Goal: Transaction & Acquisition: Purchase product/service

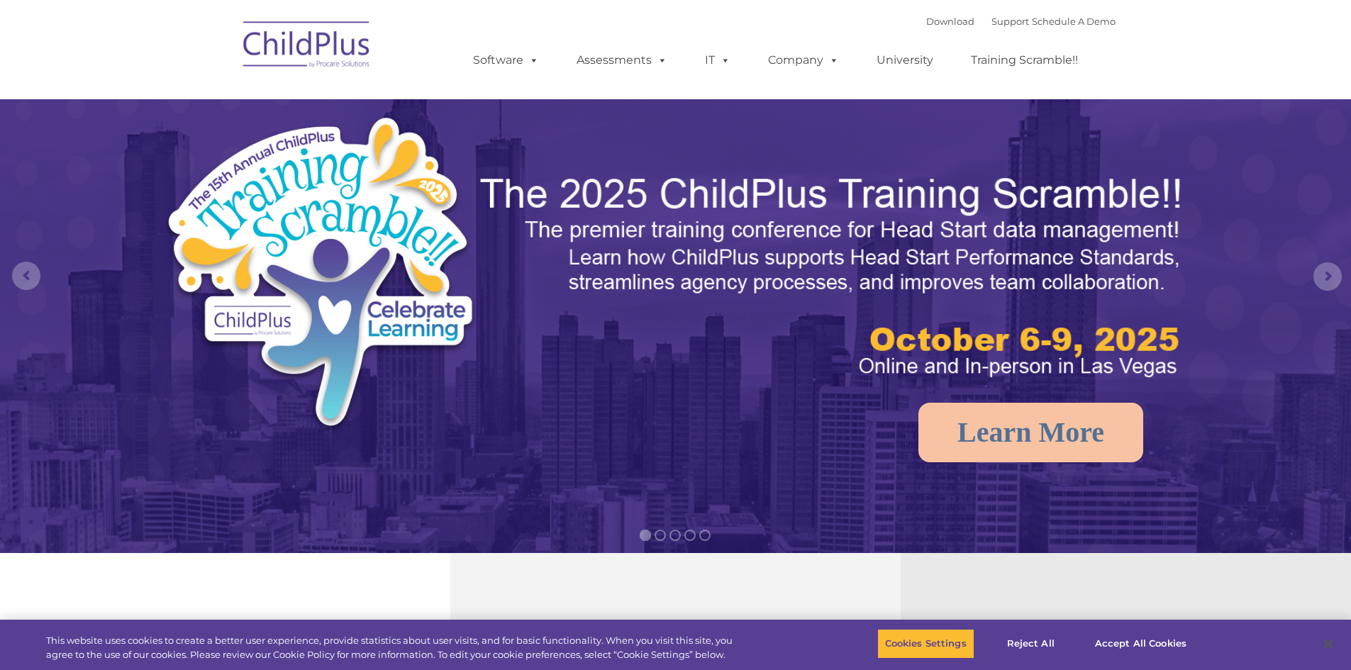
type input ""
select select "MEDIUM"
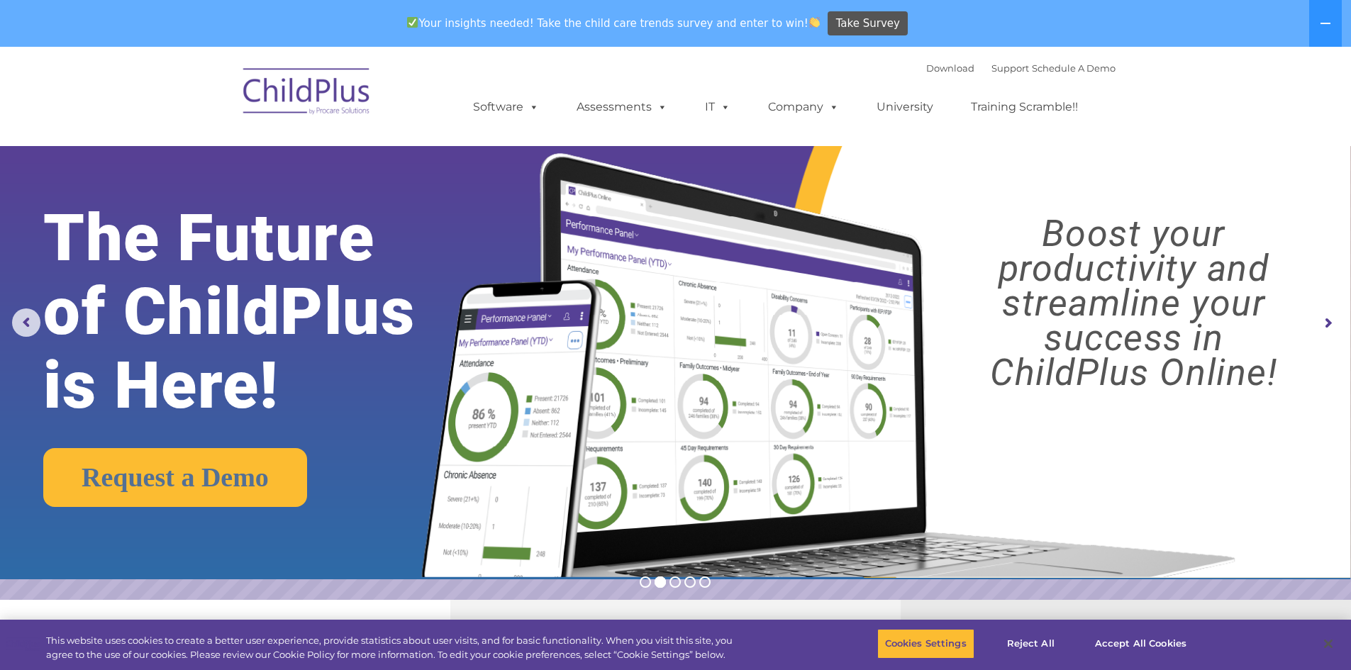
drag, startPoint x: 1213, startPoint y: 79, endPoint x: 1240, endPoint y: 72, distance: 27.7
click at [1213, 79] on nav "Download Support | Schedule A Demo  MENU MENU Software ChildPlus: The original…" at bounding box center [675, 96] width 1351 height 99
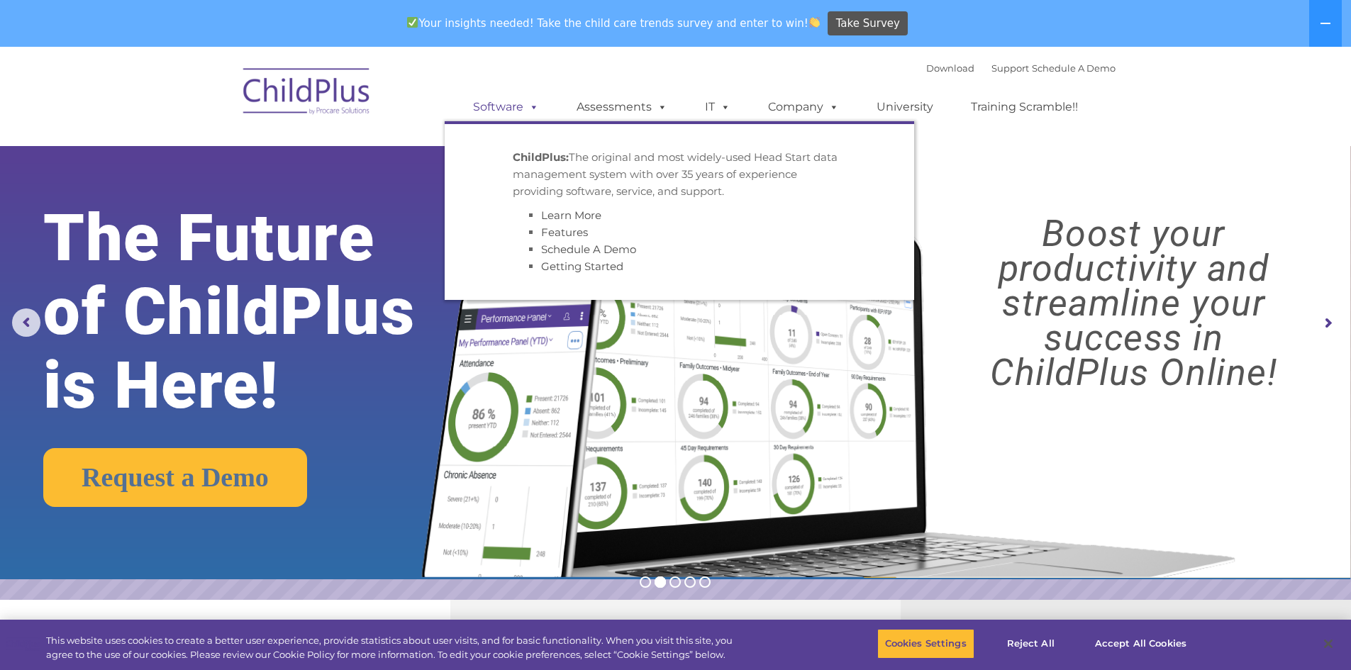
click at [537, 104] on span at bounding box center [531, 106] width 16 height 13
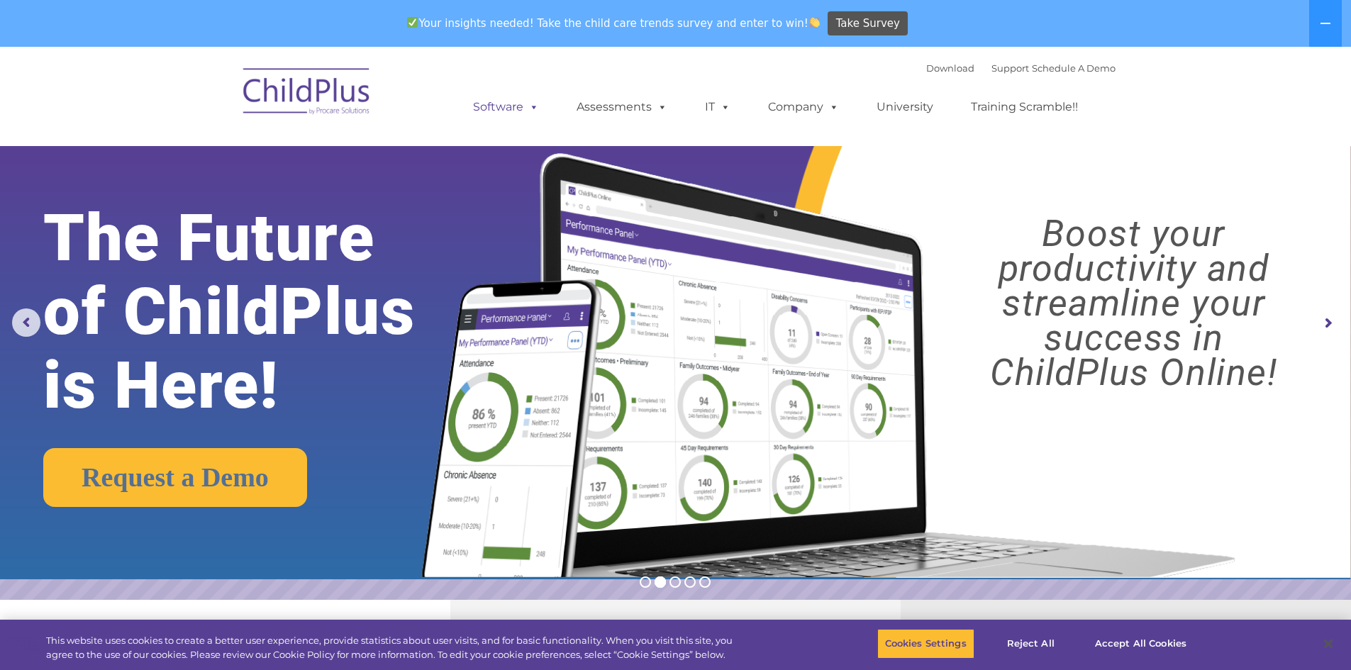
click at [510, 113] on link "Software" at bounding box center [506, 107] width 94 height 28
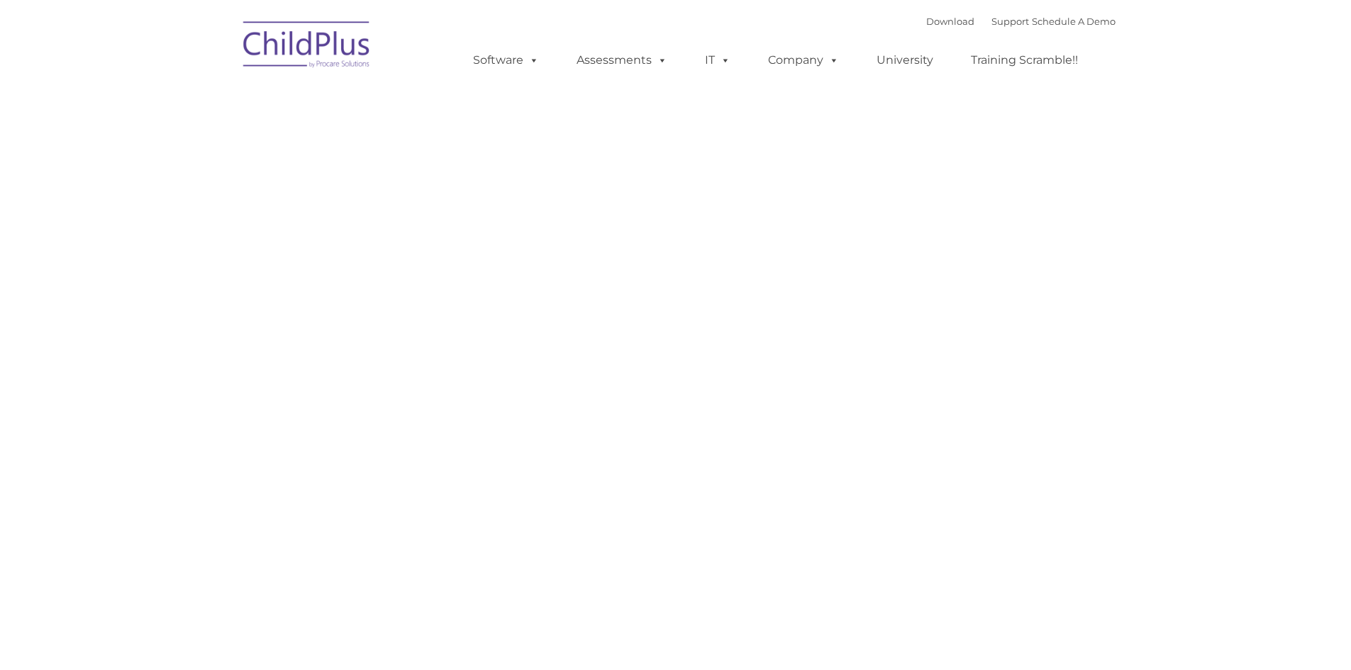
type input ""
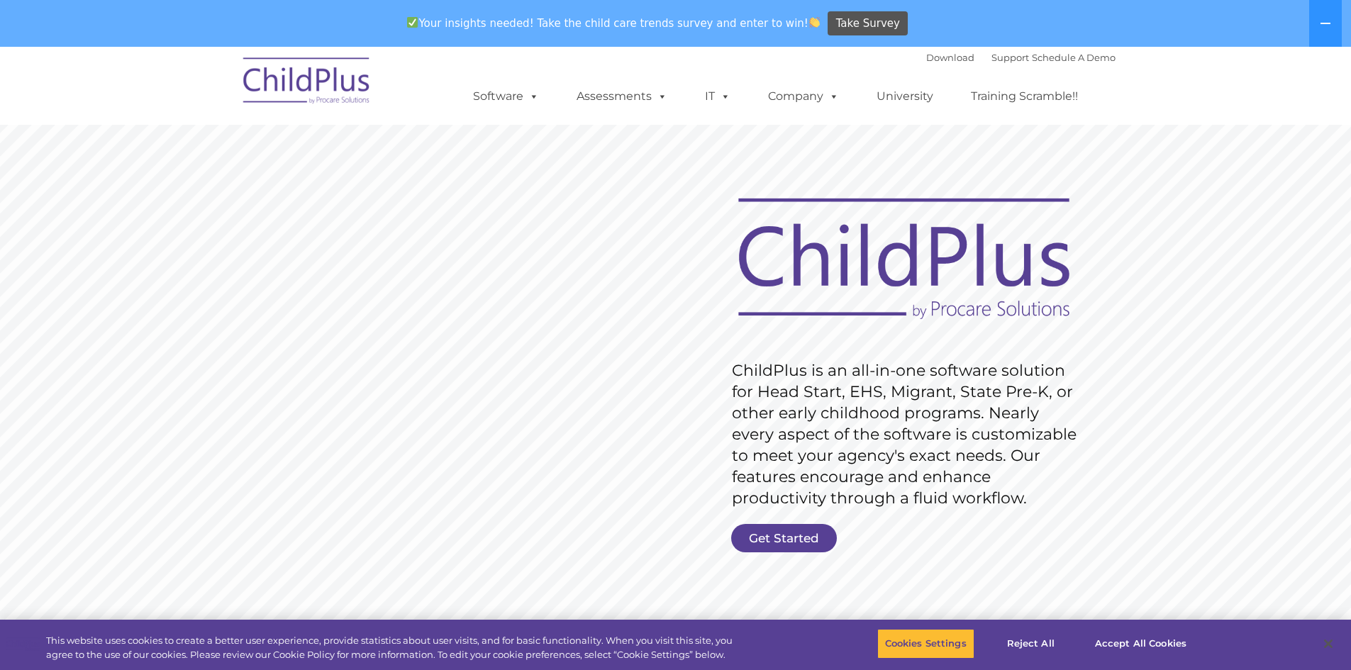
click at [1275, 79] on nav "Download Support | Schedule A Demo  MENU MENU Software ChildPlus: The original…" at bounding box center [675, 86] width 1351 height 78
click at [326, 87] on img at bounding box center [307, 83] width 142 height 71
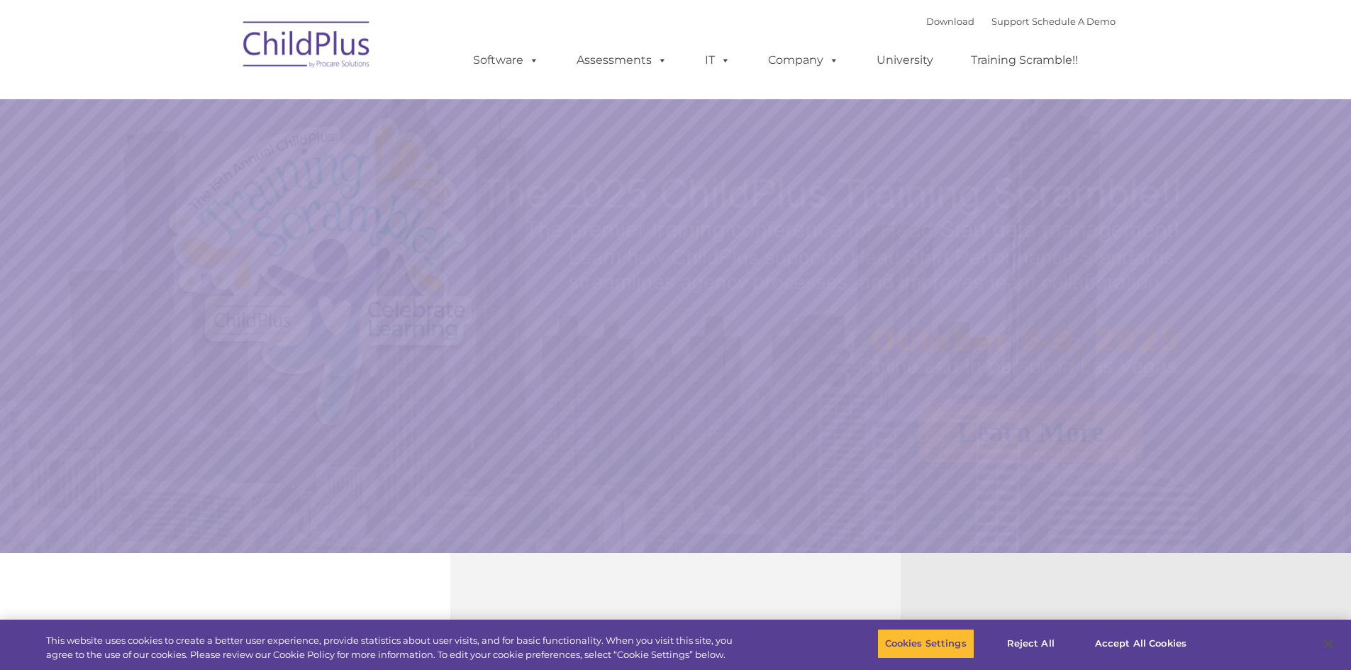
select select "MEDIUM"
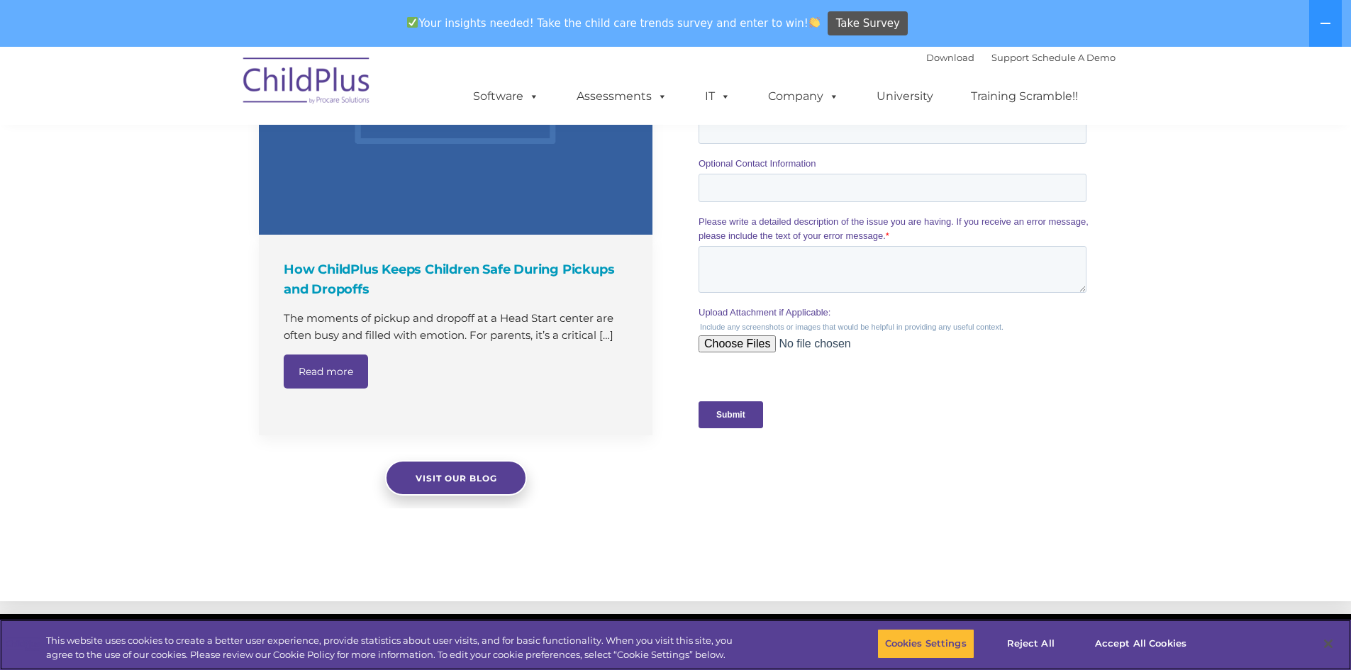
scroll to position [1431, 0]
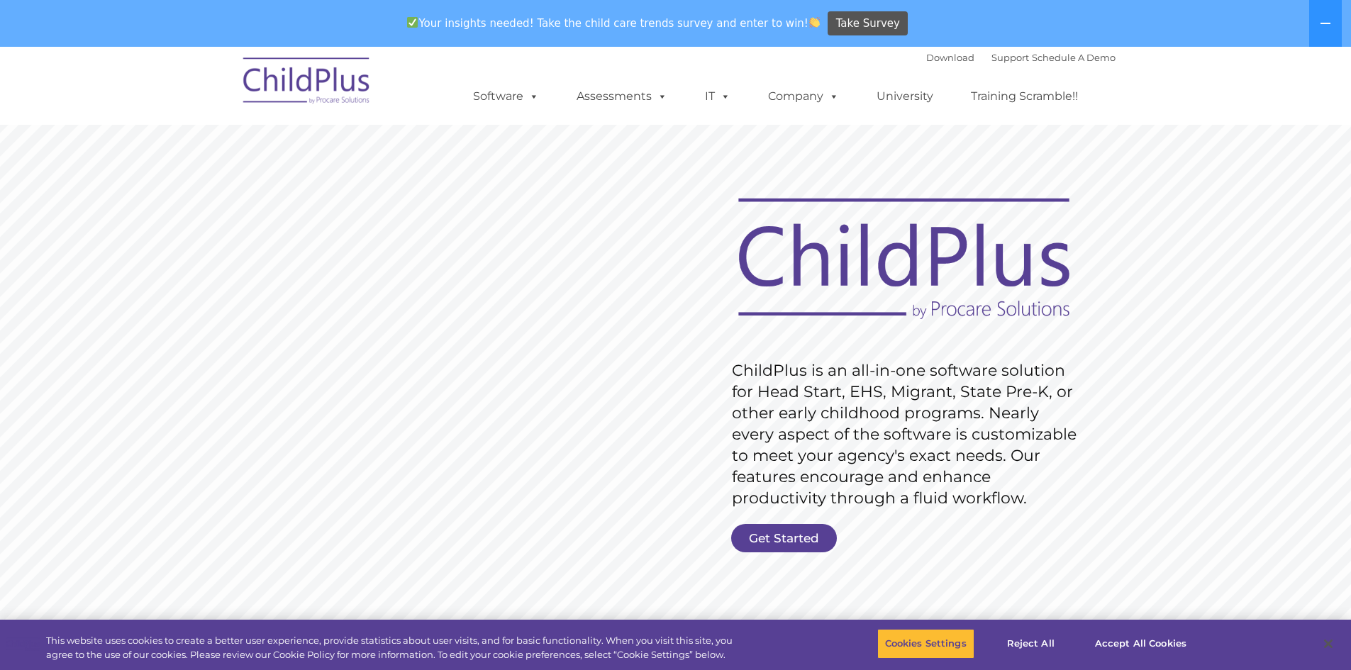
click at [1312, 199] on rs-slide "Request Pricing ChildPlus is an all-in-one software solution for Head Start, EH…" at bounding box center [675, 415] width 1351 height 638
